Goal: Task Accomplishment & Management: Complete application form

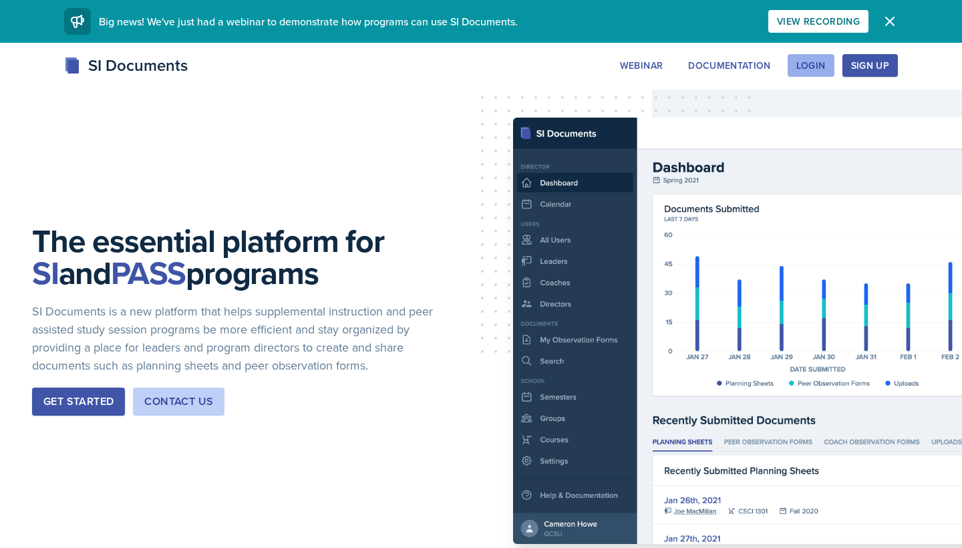
click at [823, 63] on div "Login" at bounding box center [810, 65] width 29 height 11
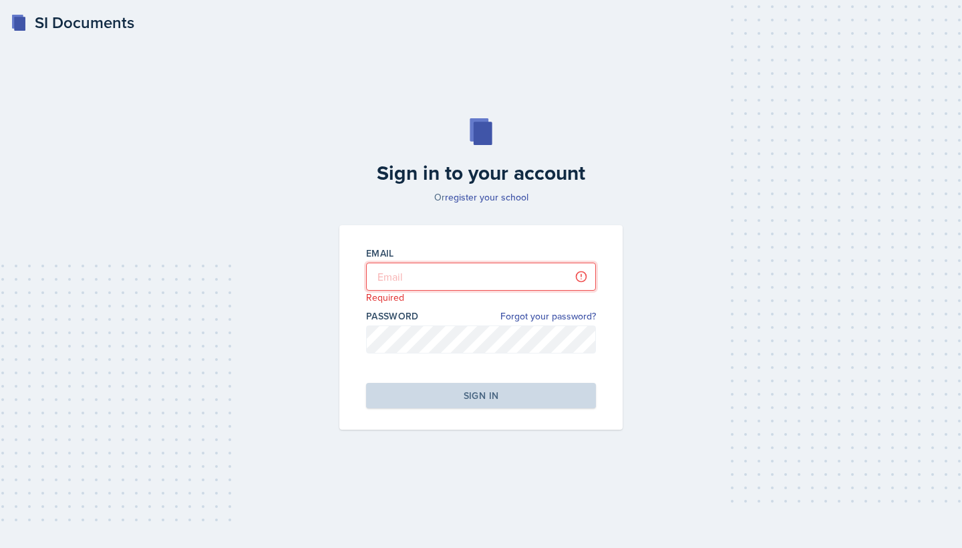
type input "Melleah"
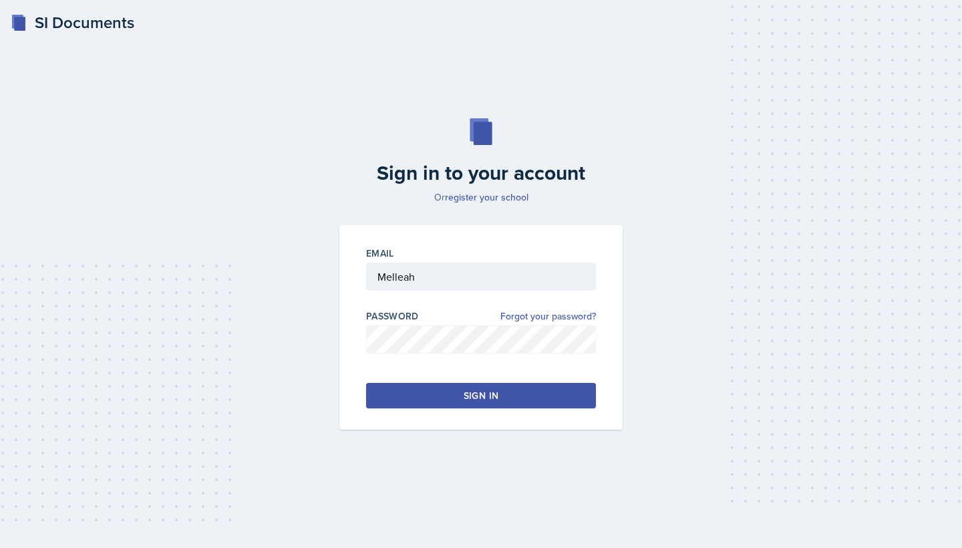
click at [461, 406] on button "Sign in" at bounding box center [481, 395] width 230 height 25
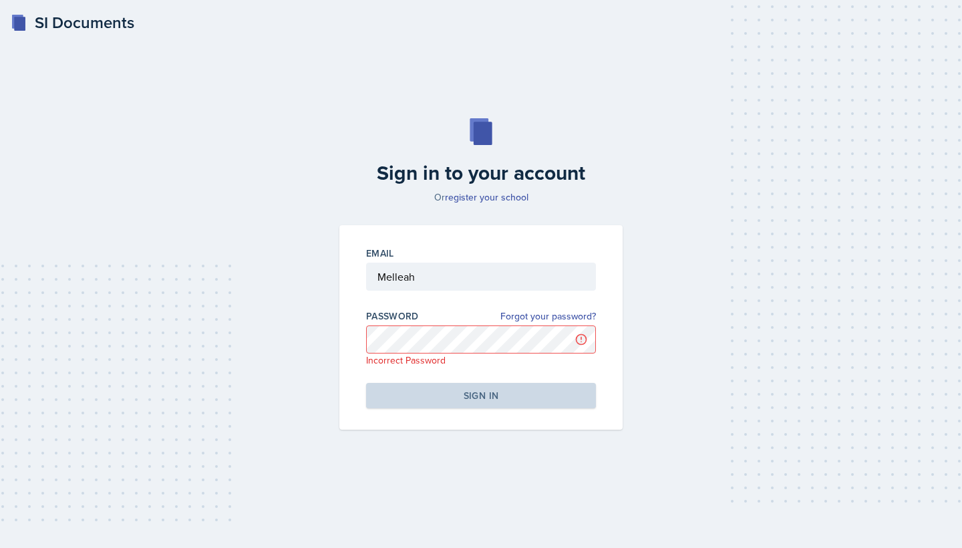
click at [538, 324] on div "Password Forgot your password? Incorrect Password" at bounding box center [481, 337] width 230 height 57
click at [541, 311] on link "Forgot your password?" at bounding box center [547, 316] width 95 height 14
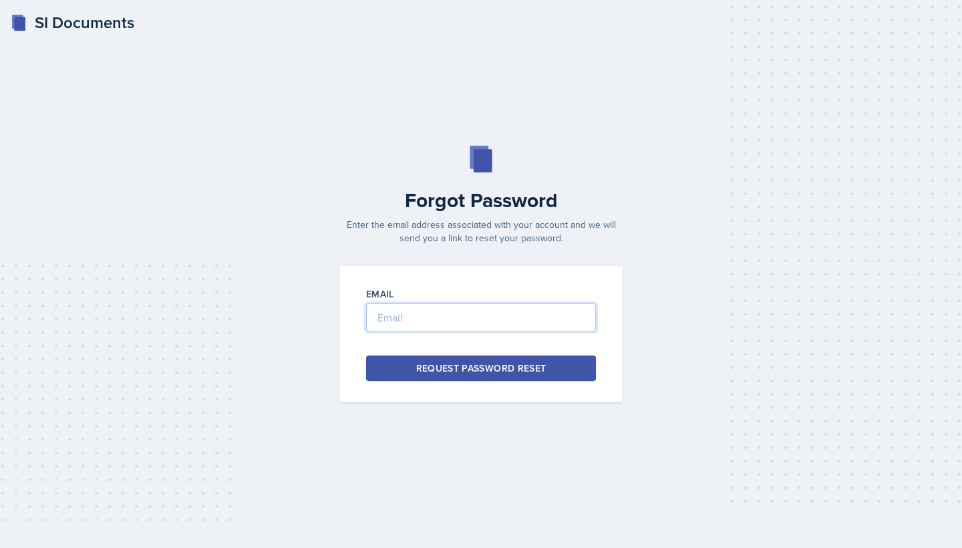
click at [474, 327] on input "email" at bounding box center [481, 317] width 230 height 28
paste input "[EMAIL_ADDRESS][DOMAIN_NAME]"
type input "[EMAIL_ADDRESS][DOMAIN_NAME]"
click at [481, 373] on div "Request Password Reset" at bounding box center [481, 367] width 130 height 13
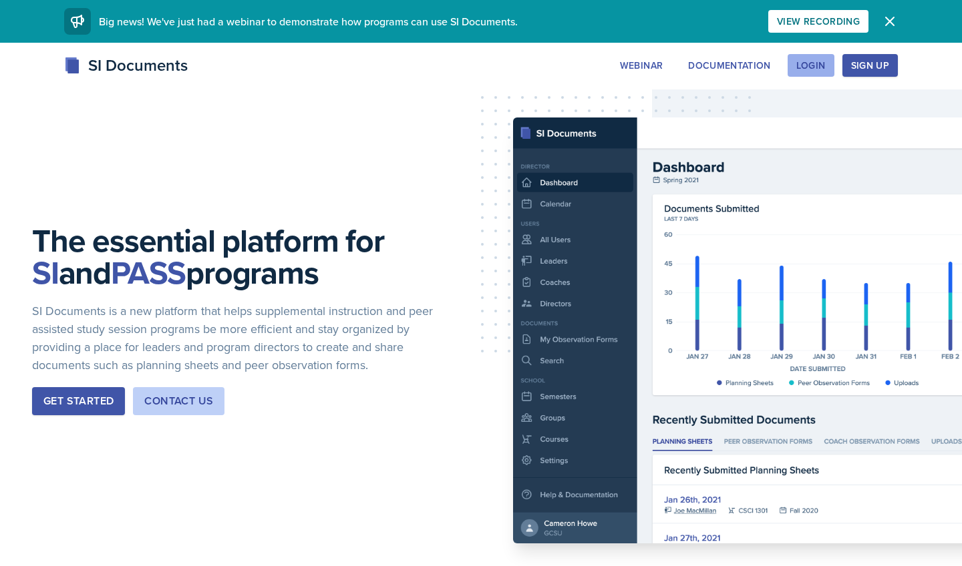
click at [811, 64] on div "Login" at bounding box center [810, 65] width 29 height 11
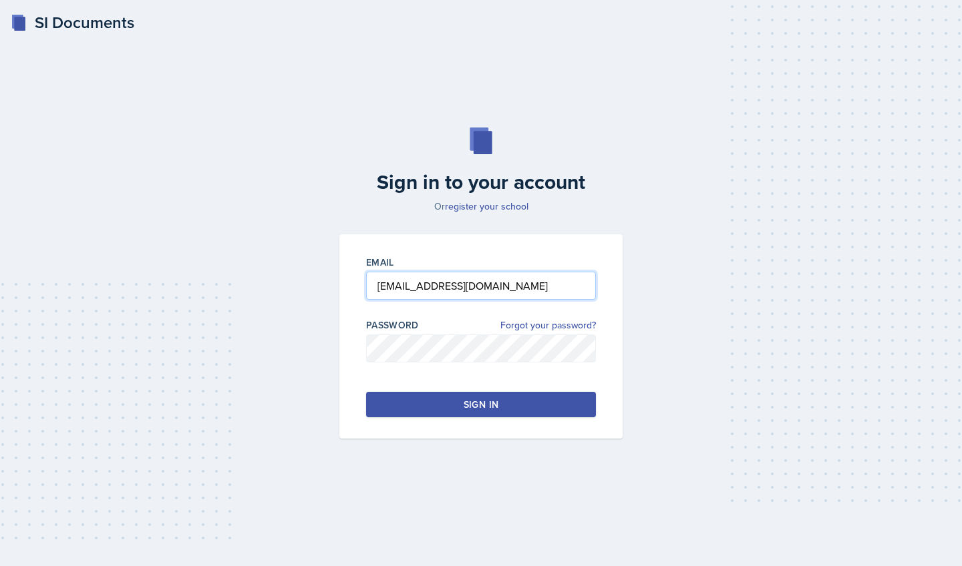
type input "[EMAIL_ADDRESS][DOMAIN_NAME]"
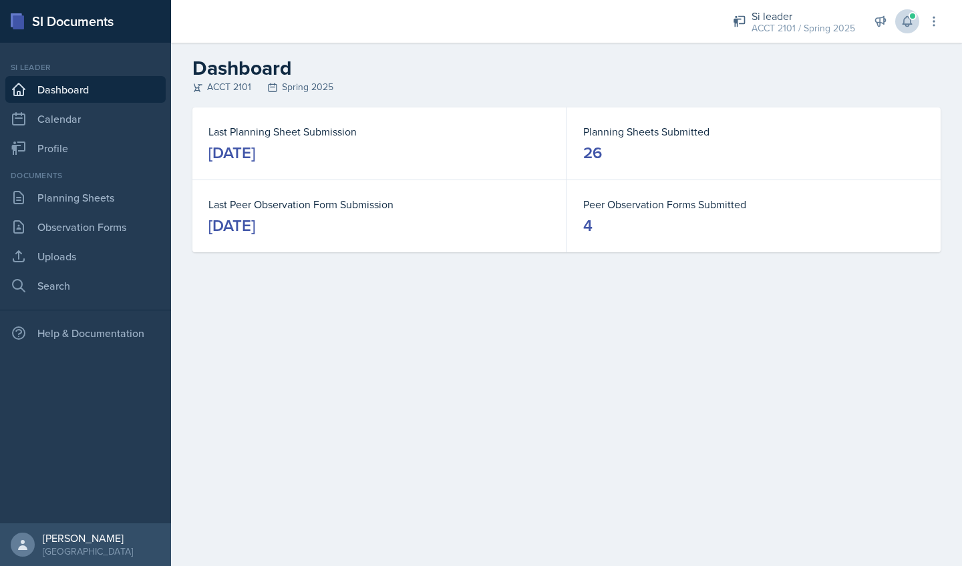
click at [903, 21] on icon at bounding box center [906, 21] width 13 height 13
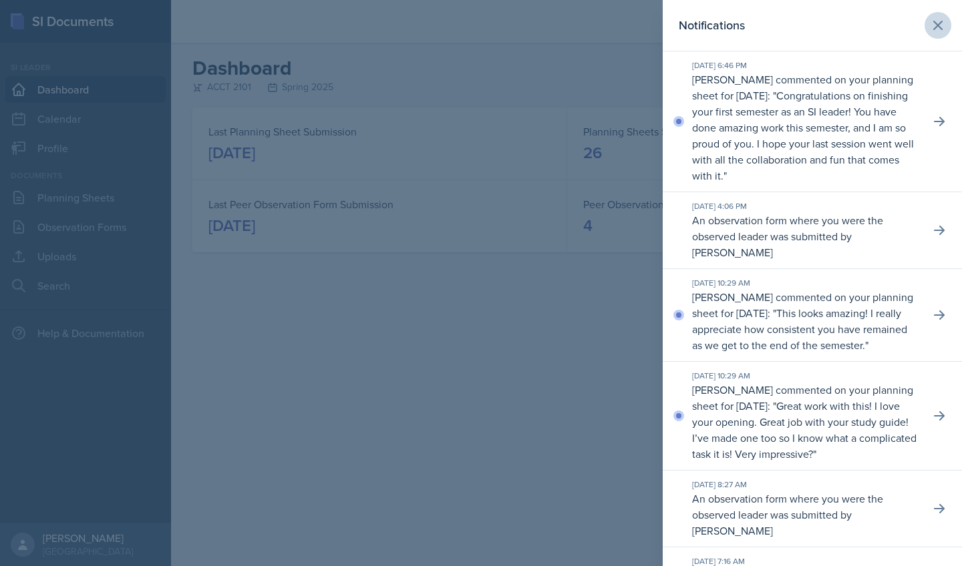
click at [941, 22] on icon at bounding box center [938, 25] width 8 height 8
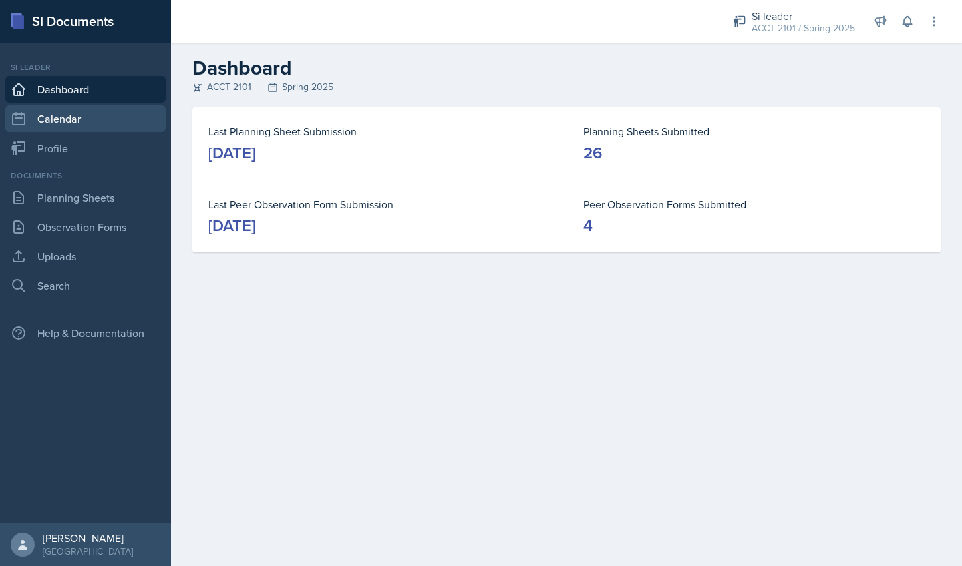
click at [86, 114] on link "Calendar" at bounding box center [85, 119] width 160 height 27
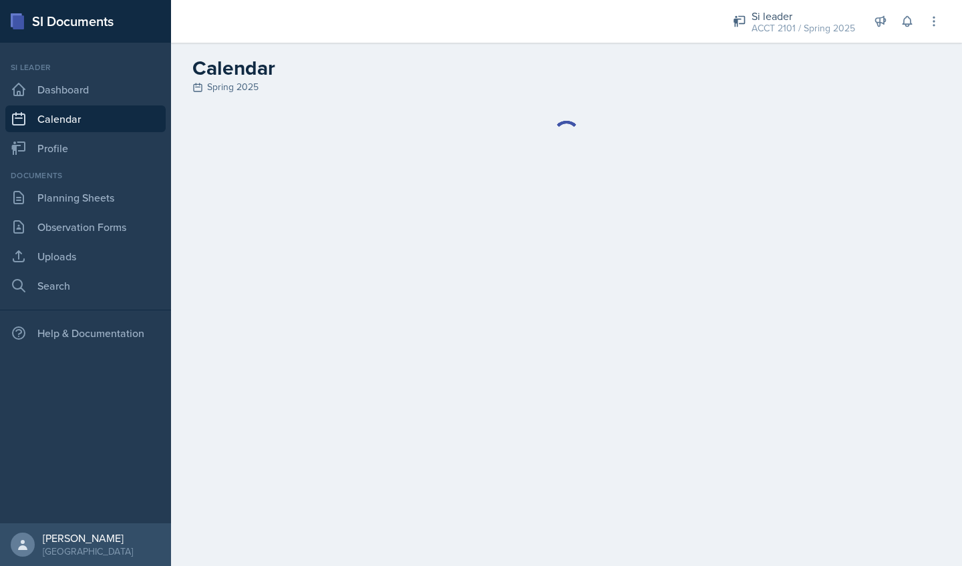
click at [267, 78] on h2 "Calendar" at bounding box center [566, 68] width 748 height 24
click at [231, 85] on div "Spring 2025" at bounding box center [566, 87] width 748 height 14
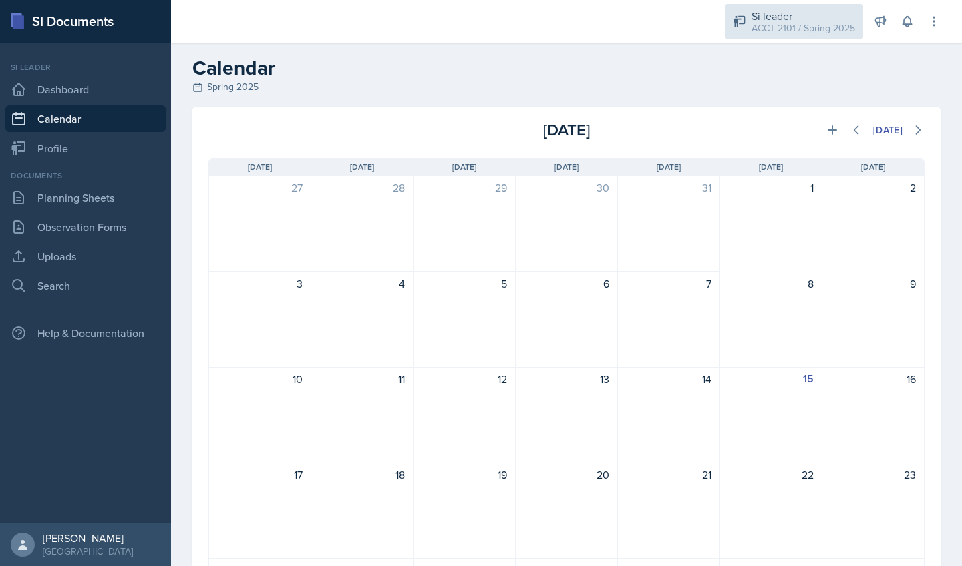
click at [774, 29] on div "ACCT 2101 / Spring 2025" at bounding box center [803, 28] width 104 height 14
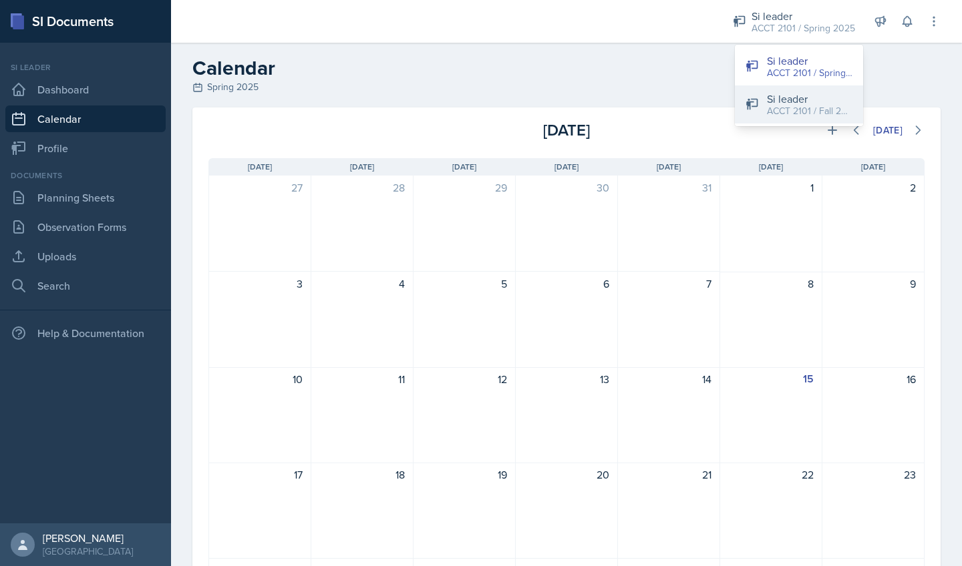
click at [779, 106] on div "ACCT 2101 / Fall 2025" at bounding box center [809, 111] width 85 height 14
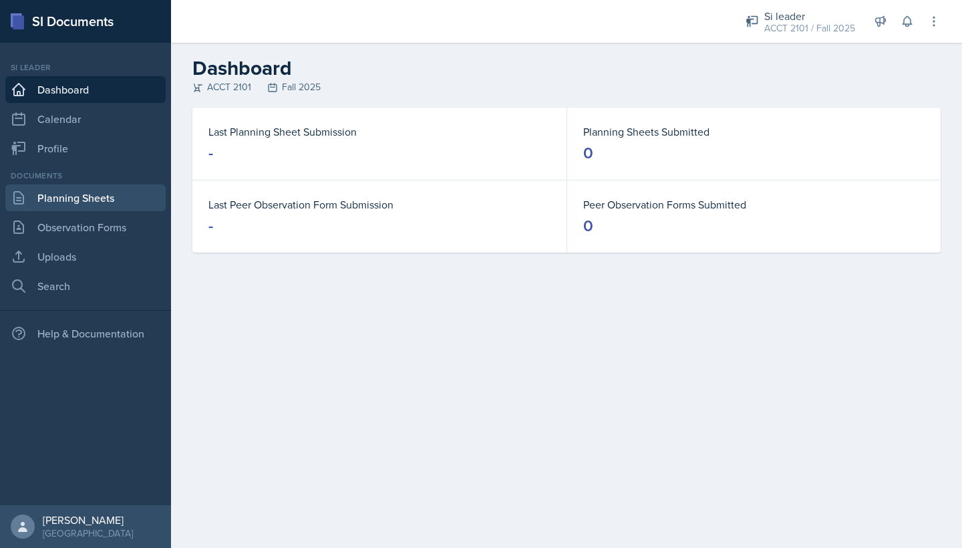
click at [87, 196] on link "Planning Sheets" at bounding box center [85, 197] width 160 height 27
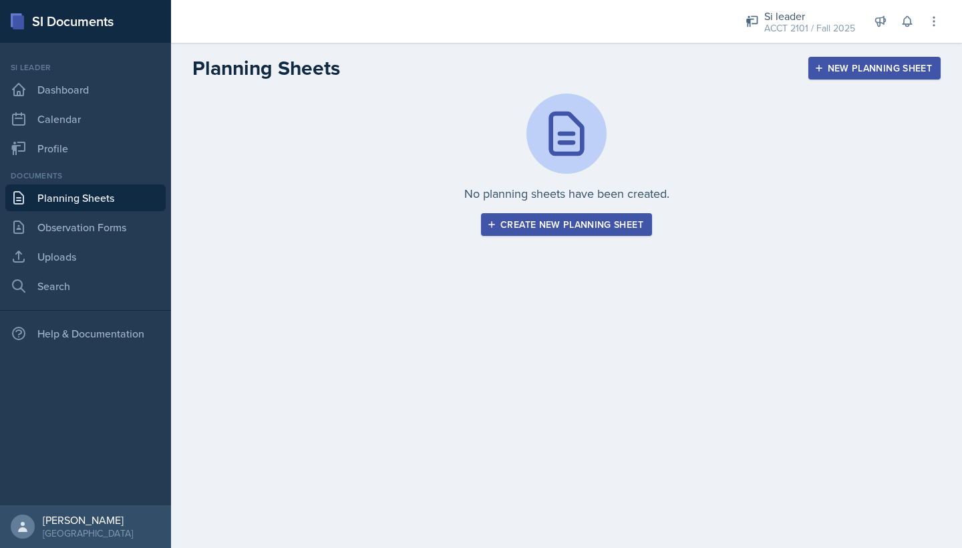
click at [524, 225] on div "Create new planning sheet" at bounding box center [566, 224] width 154 height 11
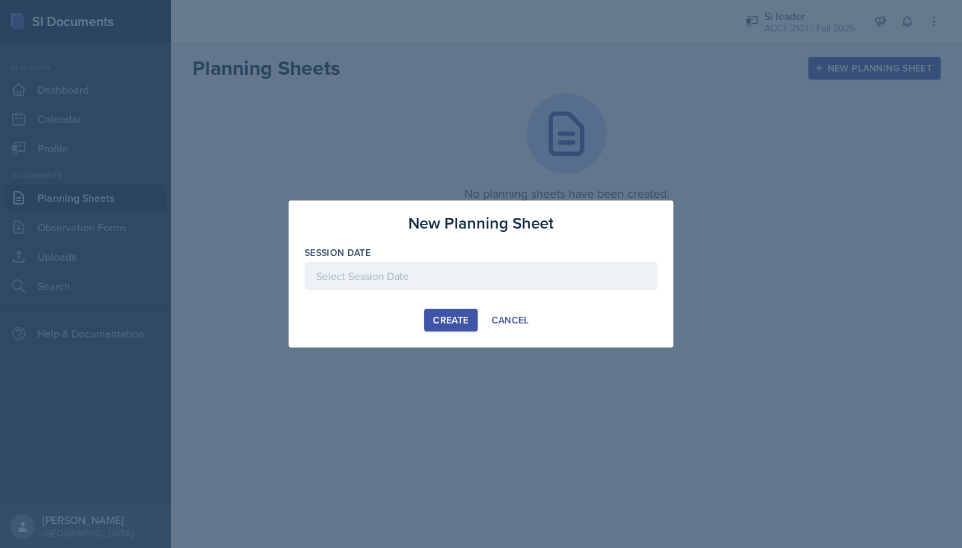
click at [431, 300] on div at bounding box center [480, 296] width 353 height 13
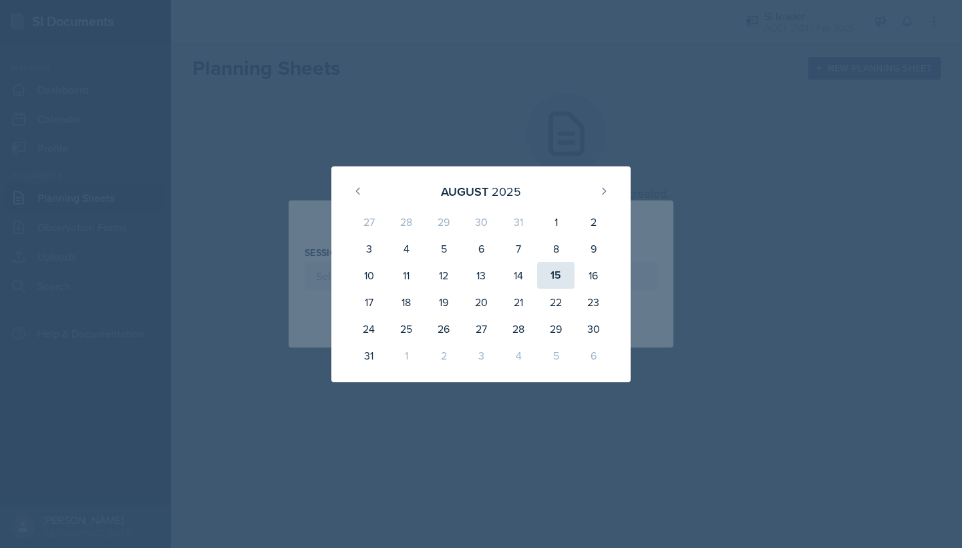
click at [554, 270] on div "15" at bounding box center [555, 275] width 37 height 27
type input "[DATE]"
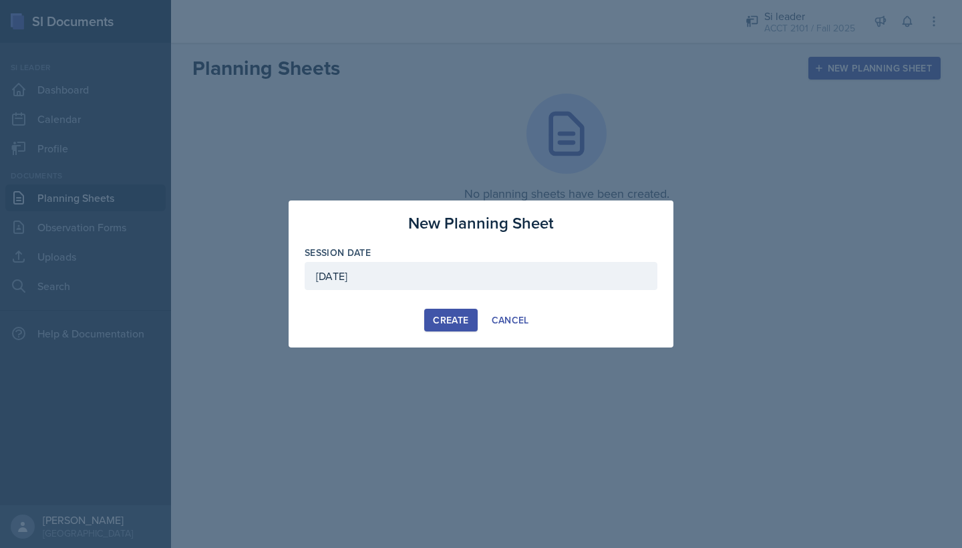
click at [452, 317] on div "Create" at bounding box center [450, 320] width 35 height 11
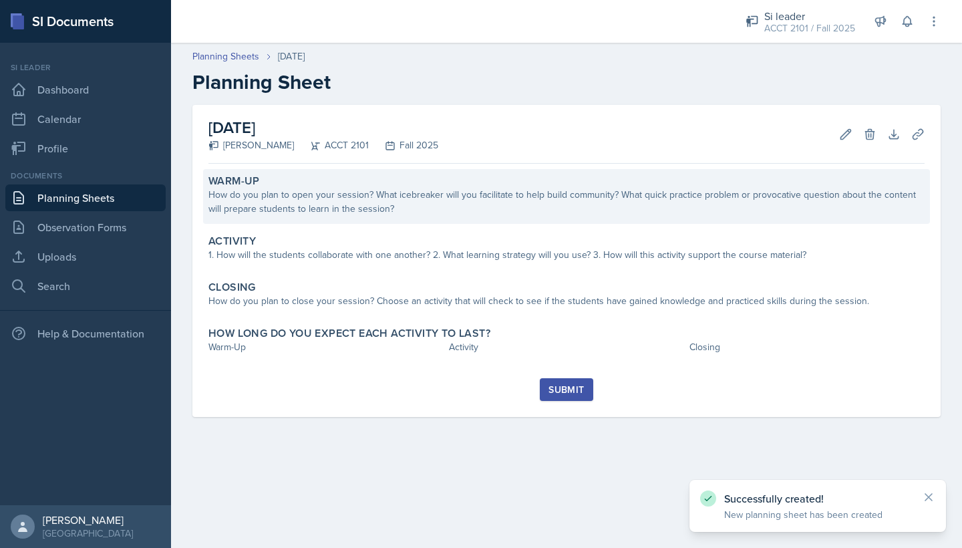
click at [380, 204] on div "How do you plan to open your session? What icebreaker will you facilitate to he…" at bounding box center [566, 202] width 716 height 28
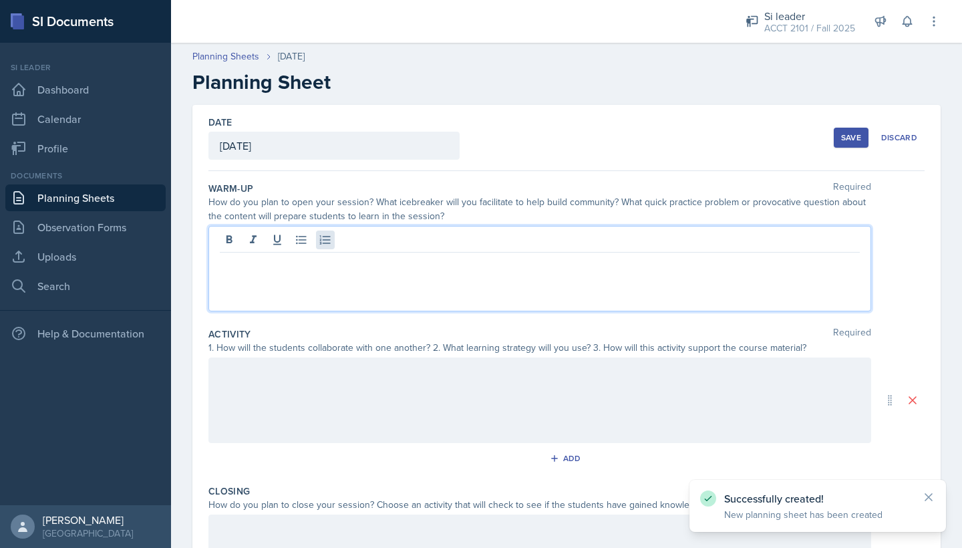
click at [325, 241] on div at bounding box center [539, 268] width 662 height 85
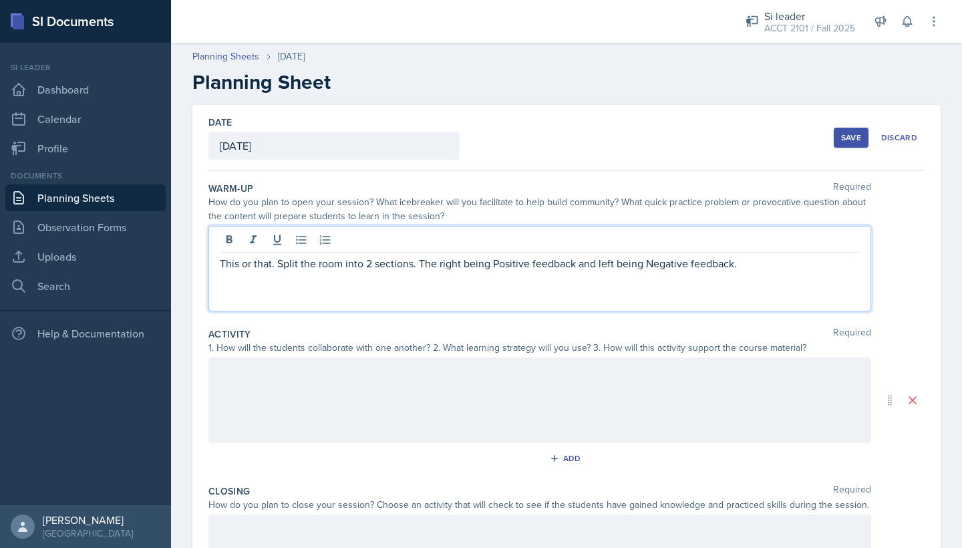
click at [766, 270] on p "This or that. Split the room into 2 sections. The right being Positive feedback…" at bounding box center [540, 263] width 640 height 16
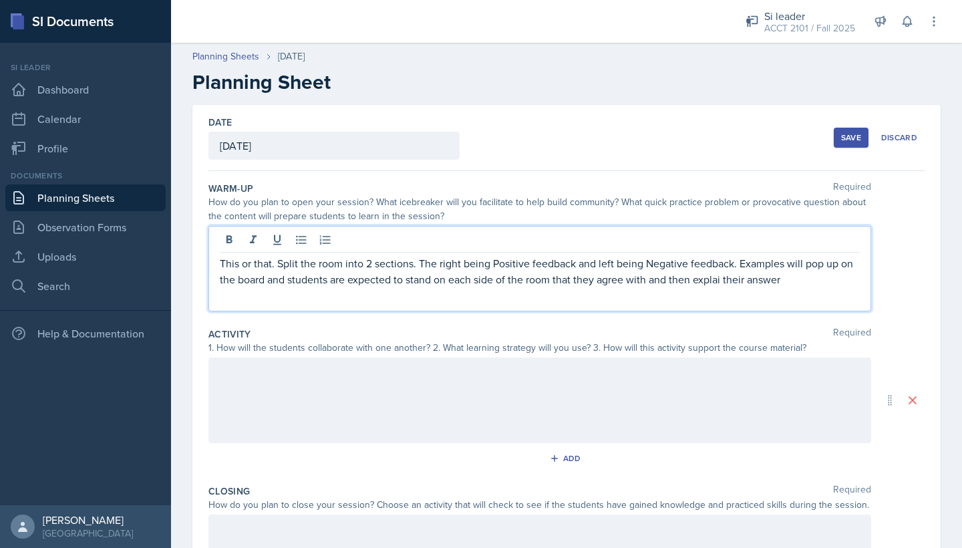
click at [582, 403] on div at bounding box center [539, 399] width 662 height 85
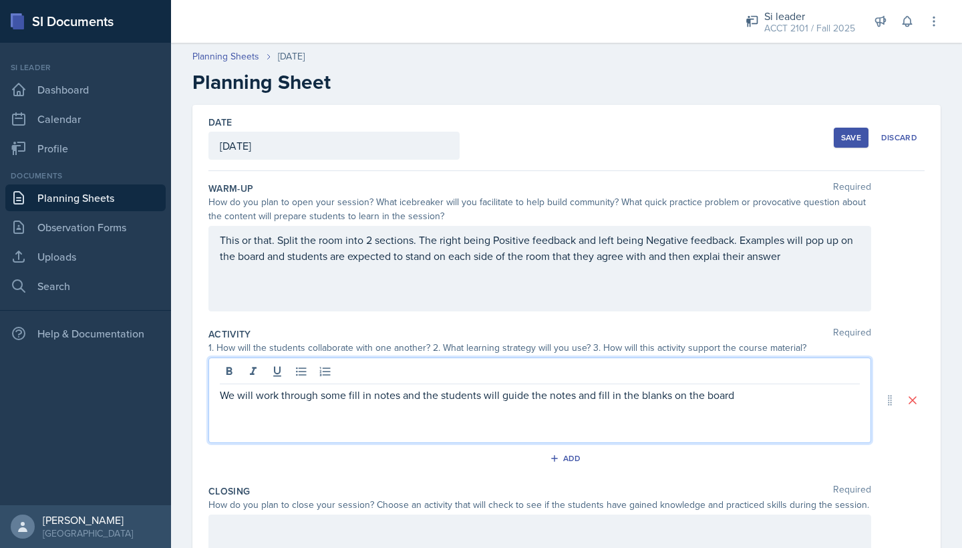
click at [220, 393] on p "We will work through some fill in notes and the students will guide the notes a…" at bounding box center [540, 395] width 640 height 16
click at [766, 390] on p "We will work through some fill in notes and the students will guide the notes a…" at bounding box center [544, 395] width 629 height 16
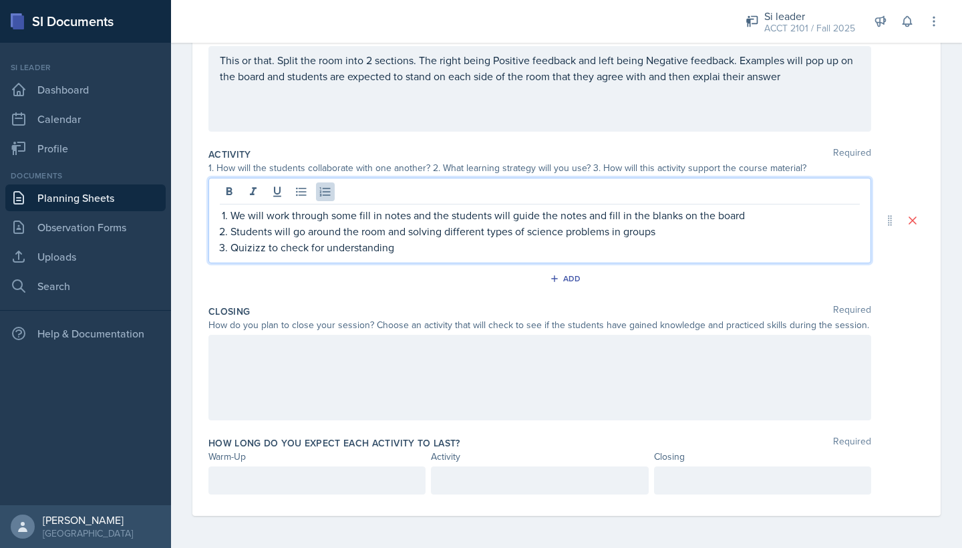
click at [276, 347] on div at bounding box center [539, 377] width 662 height 85
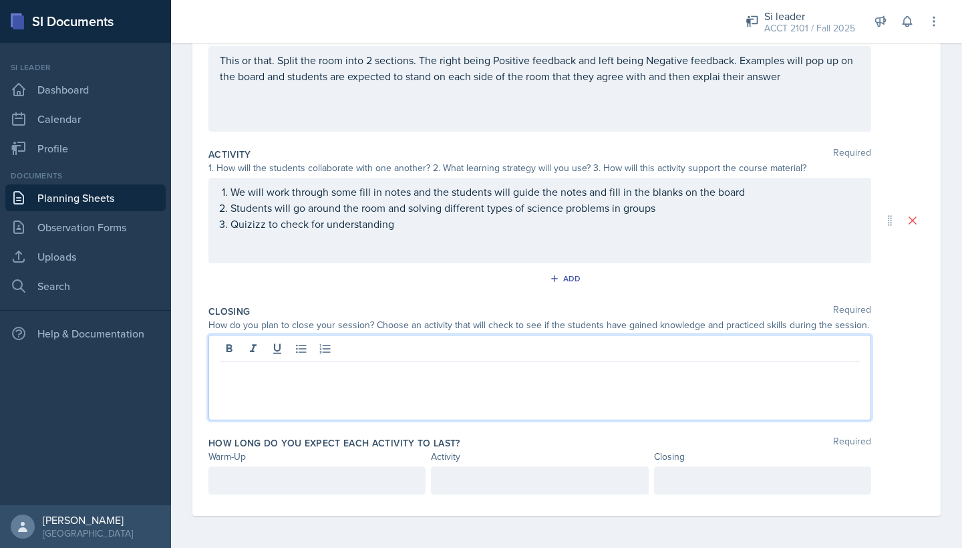
scroll to position [180, 0]
click at [309, 461] on div "Warm-Up" at bounding box center [316, 456] width 217 height 14
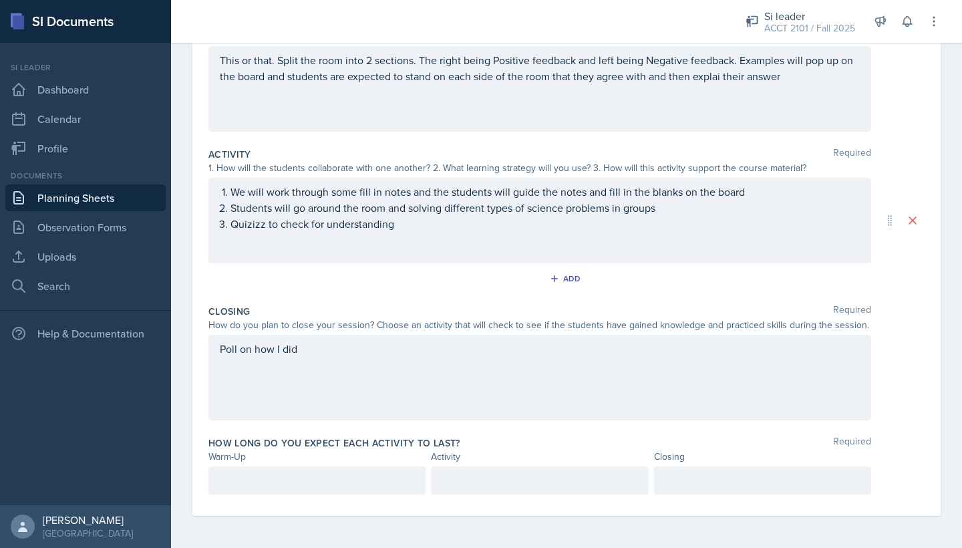
click at [310, 481] on div at bounding box center [316, 480] width 217 height 28
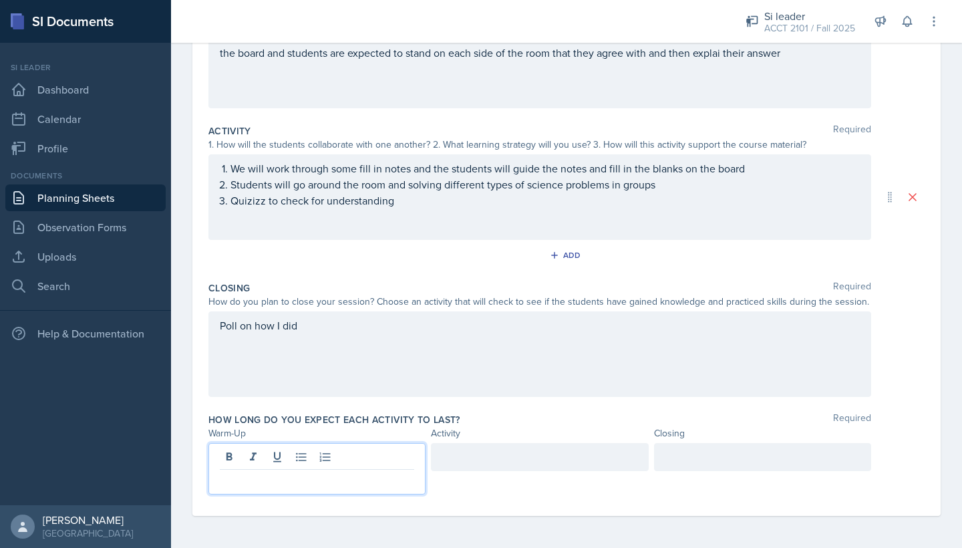
scroll to position [203, 0]
click at [487, 456] on div at bounding box center [539, 457] width 217 height 28
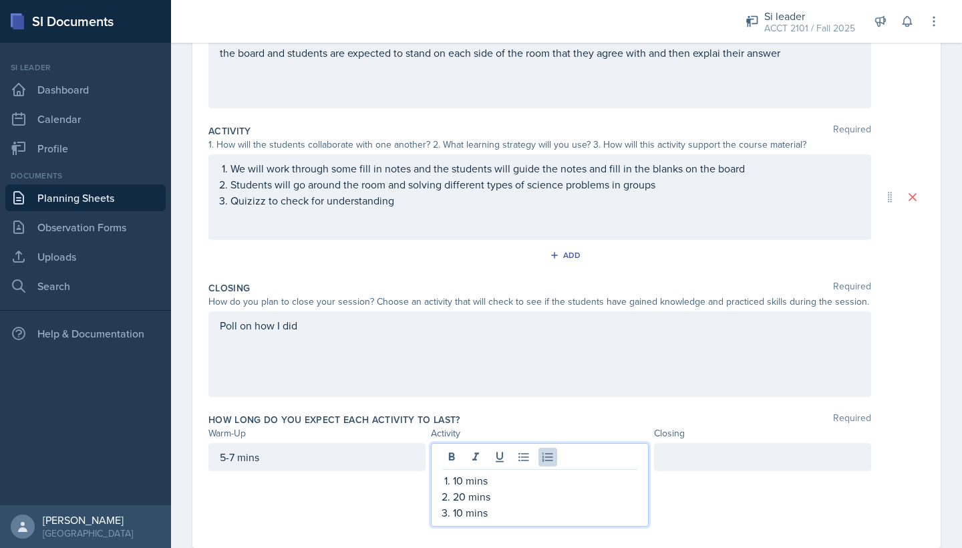
click at [706, 457] on div at bounding box center [762, 457] width 217 height 28
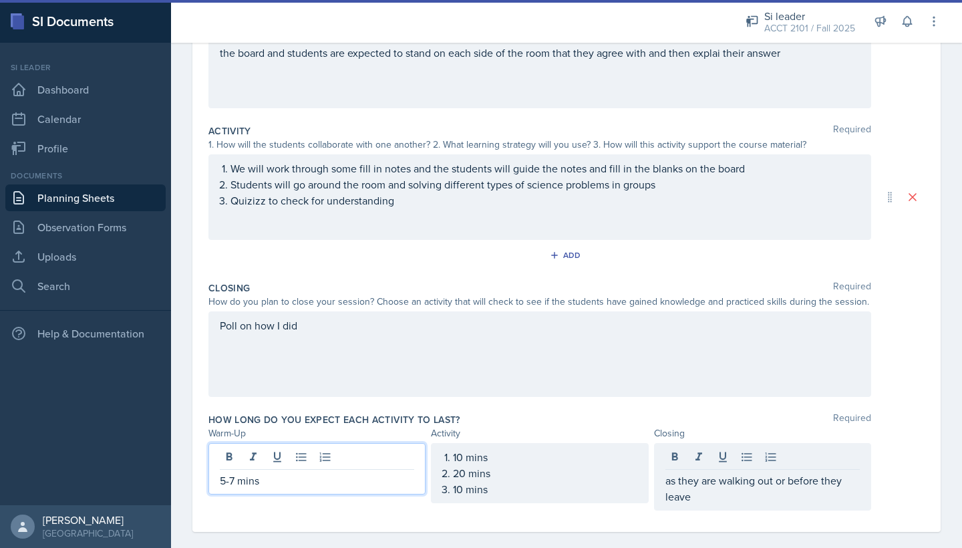
click at [276, 457] on div "5-7 mins" at bounding box center [316, 468] width 217 height 51
click at [276, 457] on icon at bounding box center [276, 456] width 13 height 13
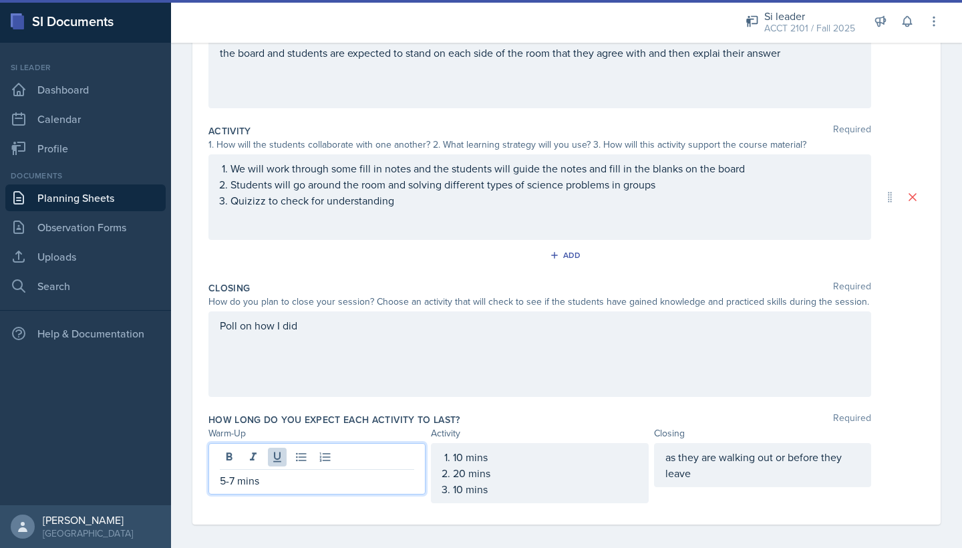
click at [276, 457] on icon at bounding box center [276, 456] width 13 height 13
click at [253, 481] on p "5-7 mins" at bounding box center [317, 480] width 194 height 16
click at [252, 481] on p "5-7 mins" at bounding box center [317, 480] width 194 height 16
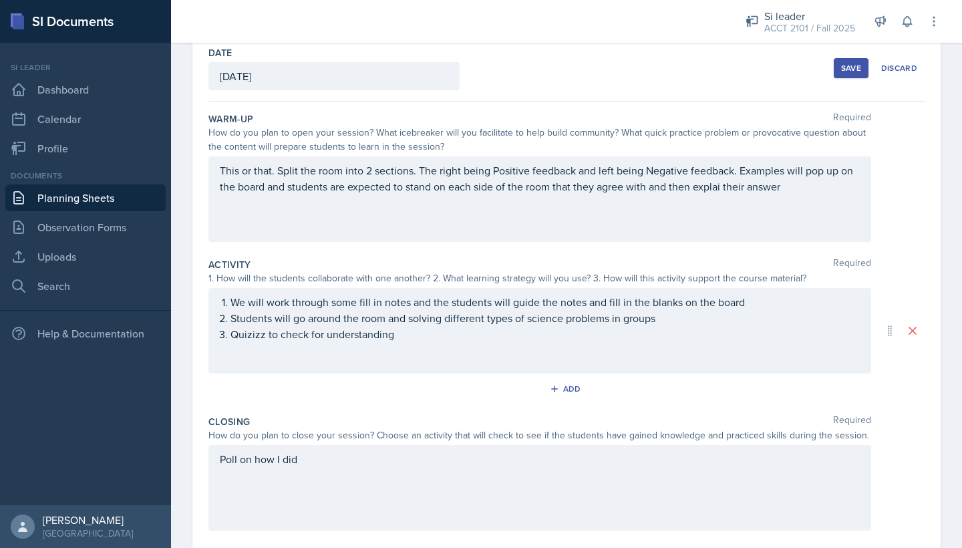
scroll to position [71, 0]
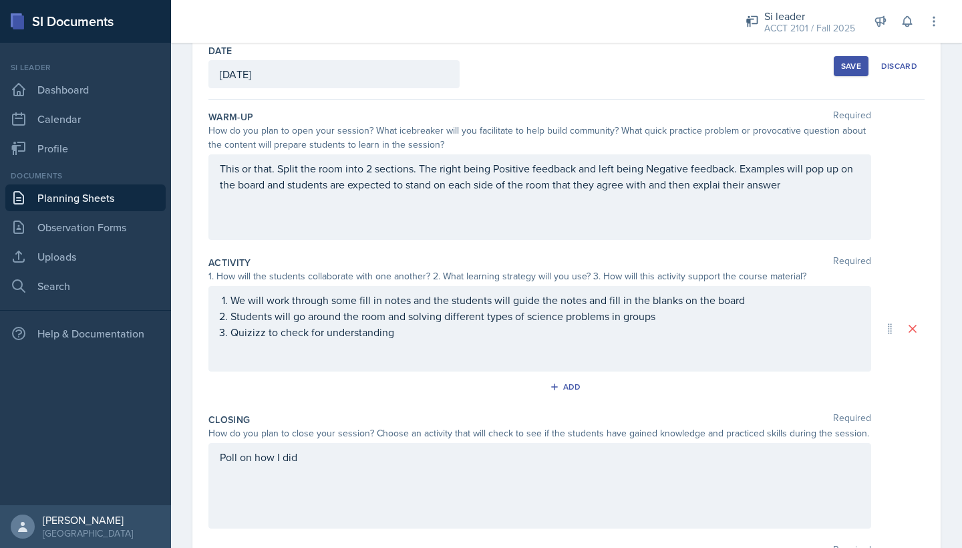
click at [851, 70] on div "Save" at bounding box center [851, 66] width 20 height 11
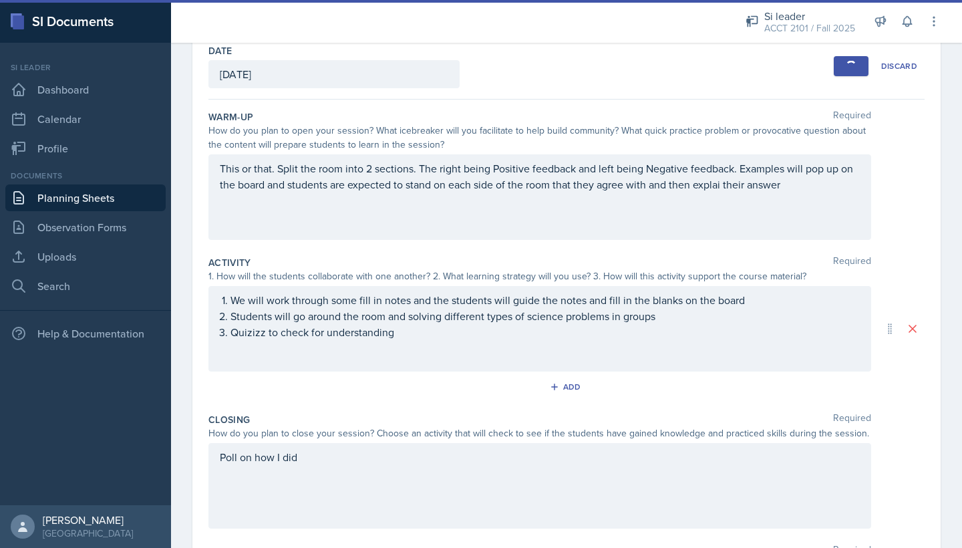
scroll to position [45, 0]
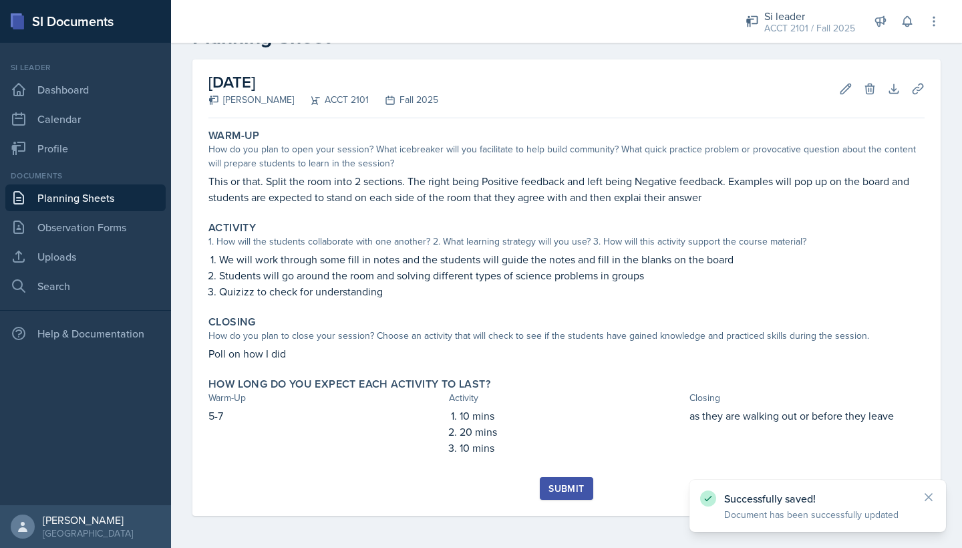
click at [576, 490] on div "Submit" at bounding box center [565, 488] width 35 height 11
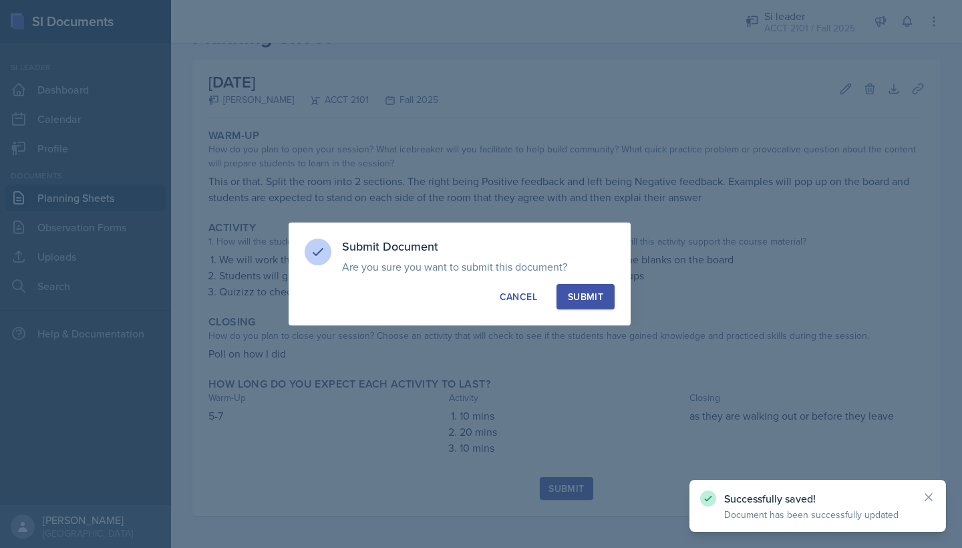
click at [572, 300] on div "Submit" at bounding box center [585, 296] width 35 height 13
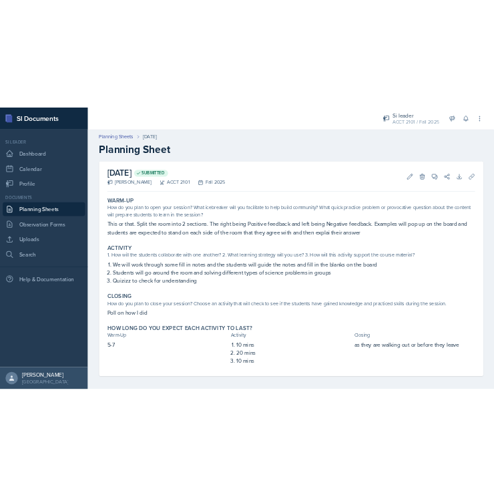
scroll to position [0, 0]
